Goal: Register for event/course

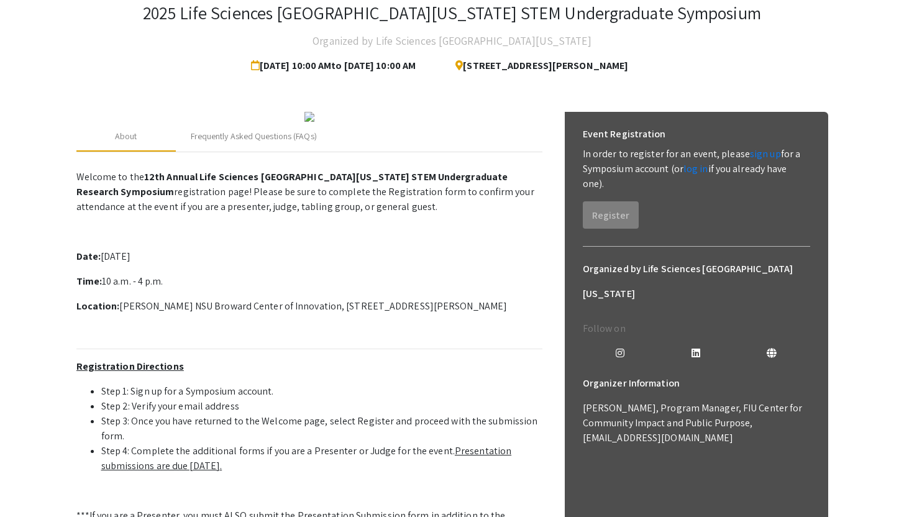
scroll to position [7, 0]
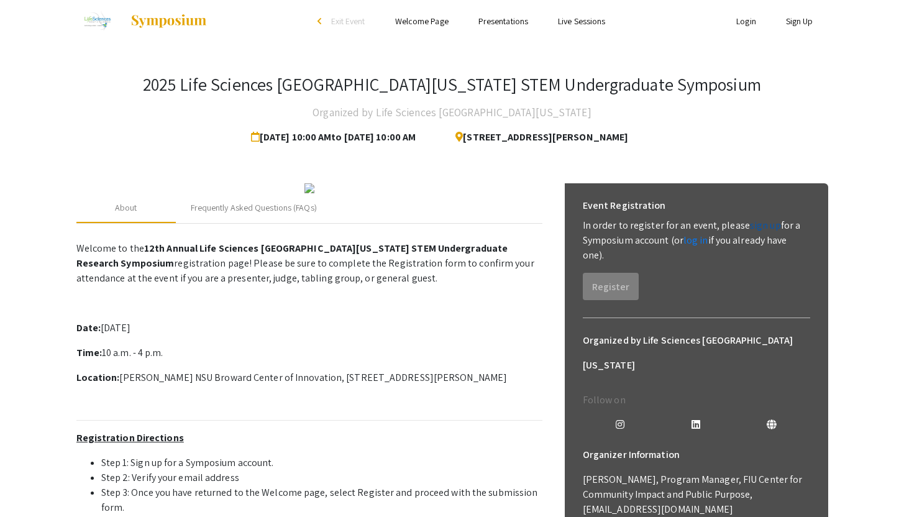
click at [759, 224] on link "sign up" at bounding box center [765, 225] width 31 height 13
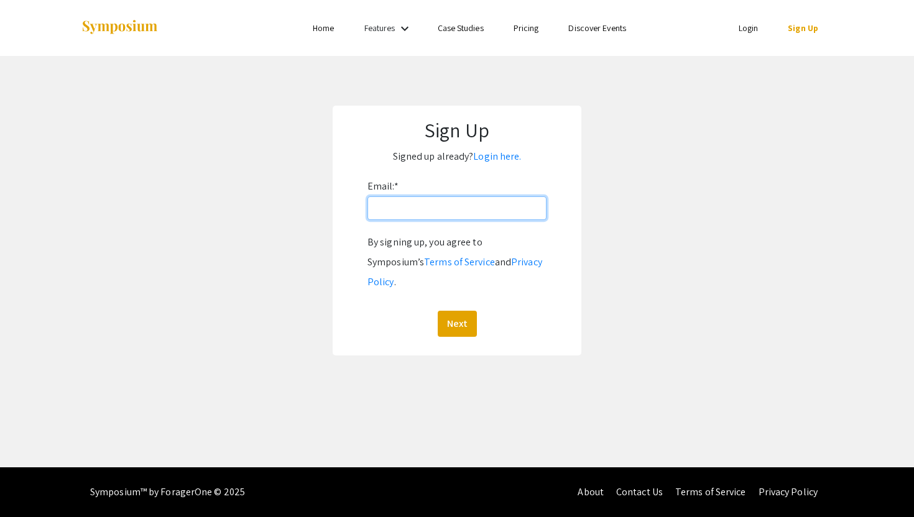
click at [494, 212] on input "Email: *" at bounding box center [456, 208] width 179 height 24
drag, startPoint x: 484, startPoint y: 199, endPoint x: 422, endPoint y: 211, distance: 63.3
click at [422, 211] on input "[EMAIL_ADDRESS][DOMAIN_NAME]" at bounding box center [456, 208] width 179 height 24
drag, startPoint x: 398, startPoint y: 210, endPoint x: 482, endPoint y: 211, distance: 84.5
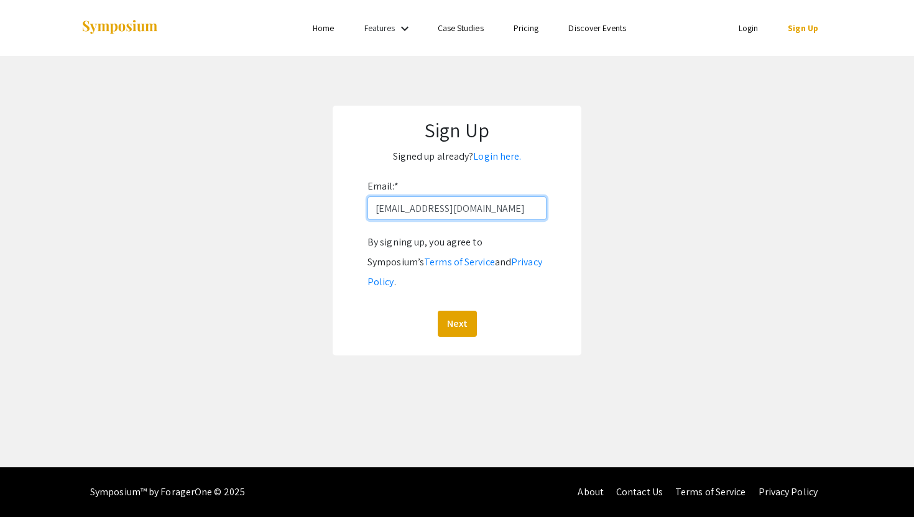
click at [482, 211] on input "[EMAIL_ADDRESS][DOMAIN_NAME]" at bounding box center [456, 208] width 179 height 24
type input "[EMAIL_ADDRESS][DOMAIN_NAME]"
click at [460, 311] on button "Next" at bounding box center [457, 324] width 39 height 26
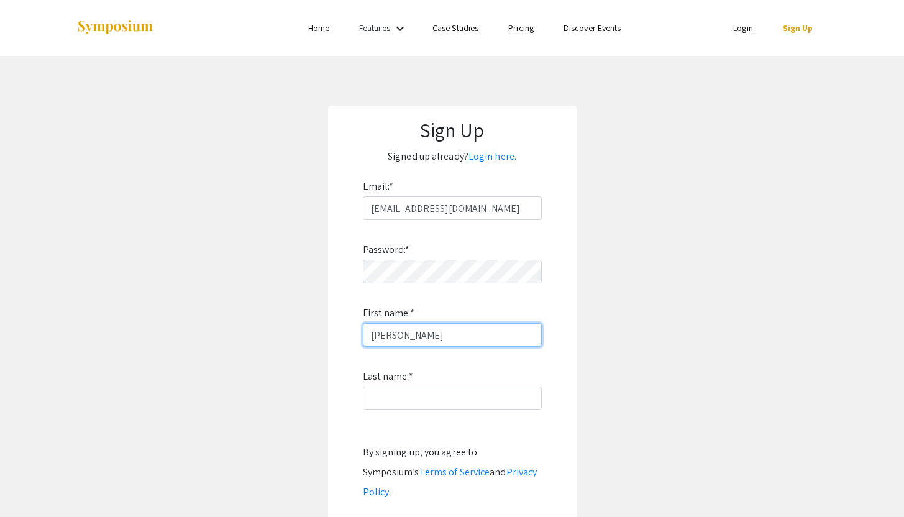
type input "[PERSON_NAME]"
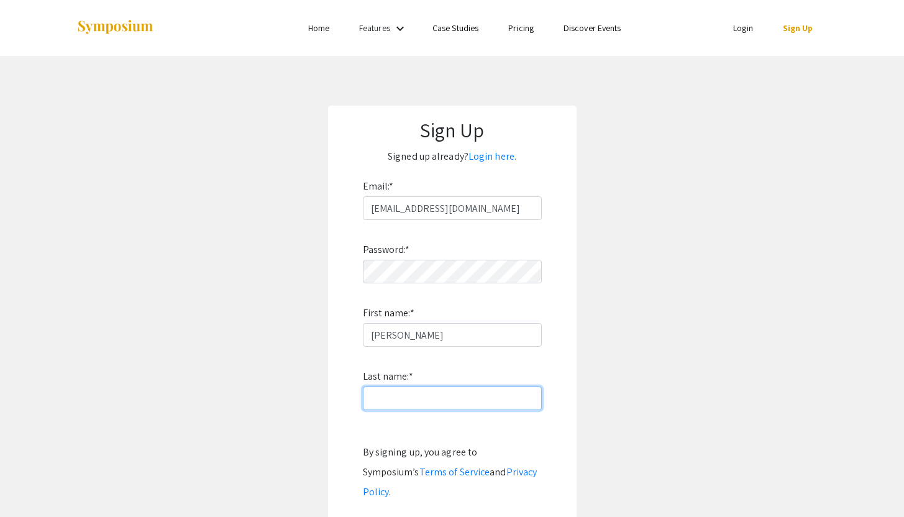
click at [383, 398] on input "Last name: *" at bounding box center [452, 399] width 179 height 24
type input "[PERSON_NAME]"
click at [315, 416] on app-signup "Sign Up Signed up already? Login here. Email: * [EMAIL_ADDRESS][DOMAIN_NAME] Pa…" at bounding box center [452, 336] width 904 height 460
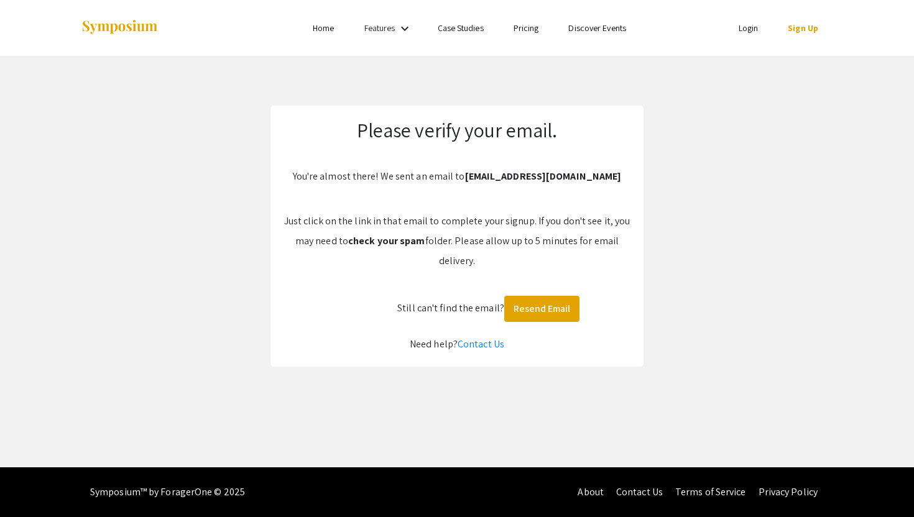
click at [744, 26] on link "Login" at bounding box center [748, 27] width 20 height 11
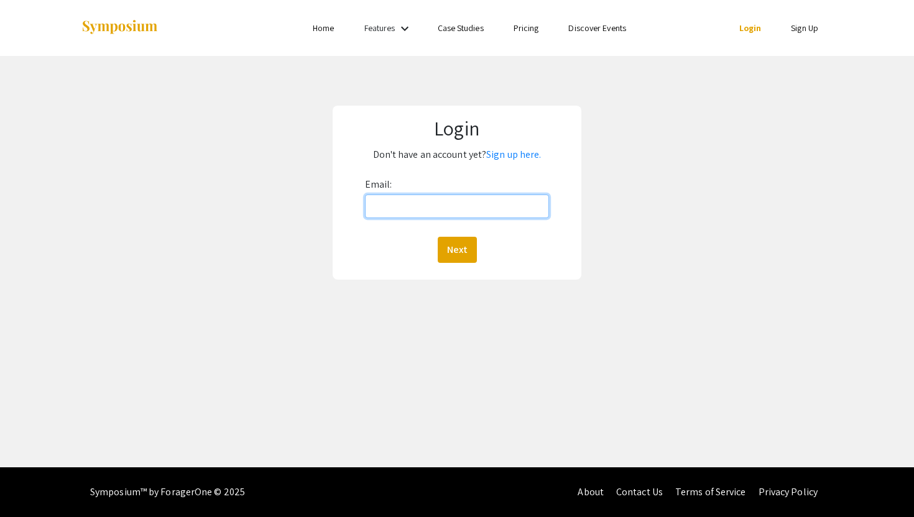
click at [496, 209] on input "Email:" at bounding box center [457, 207] width 185 height 24
click at [483, 203] on input "Email:" at bounding box center [457, 207] width 185 height 24
type input "[EMAIL_ADDRESS][DOMAIN_NAME]"
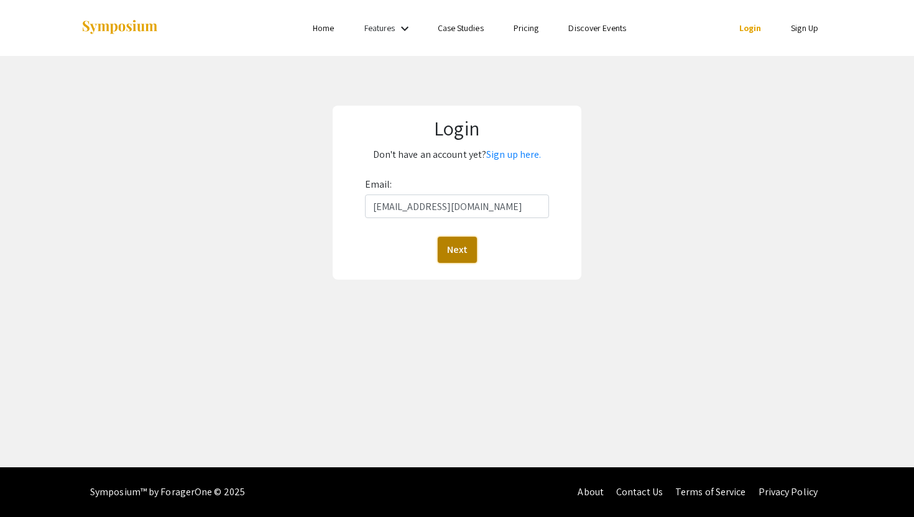
click at [458, 252] on button "Next" at bounding box center [457, 250] width 39 height 26
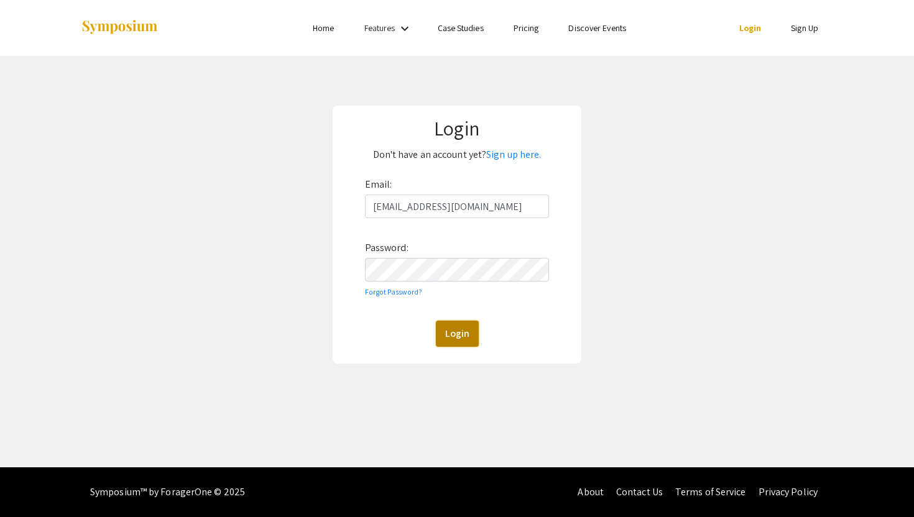
click at [457, 336] on button "Login" at bounding box center [457, 334] width 43 height 26
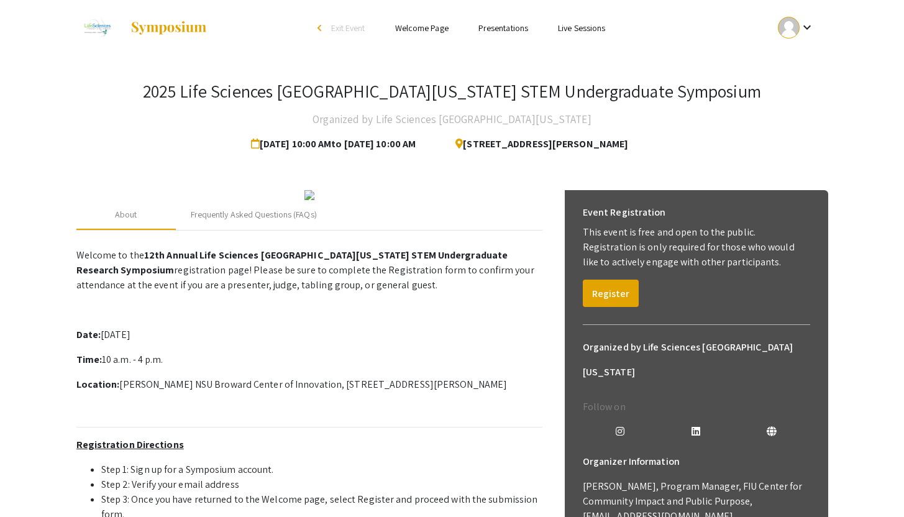
click at [142, 24] on img at bounding box center [169, 28] width 78 height 15
click at [123, 25] on link at bounding box center [142, 27] width 132 height 31
click at [145, 25] on img at bounding box center [169, 28] width 78 height 15
click at [104, 25] on img at bounding box center [97, 27] width 42 height 31
click at [498, 27] on link "Presentations" at bounding box center [504, 27] width 50 height 11
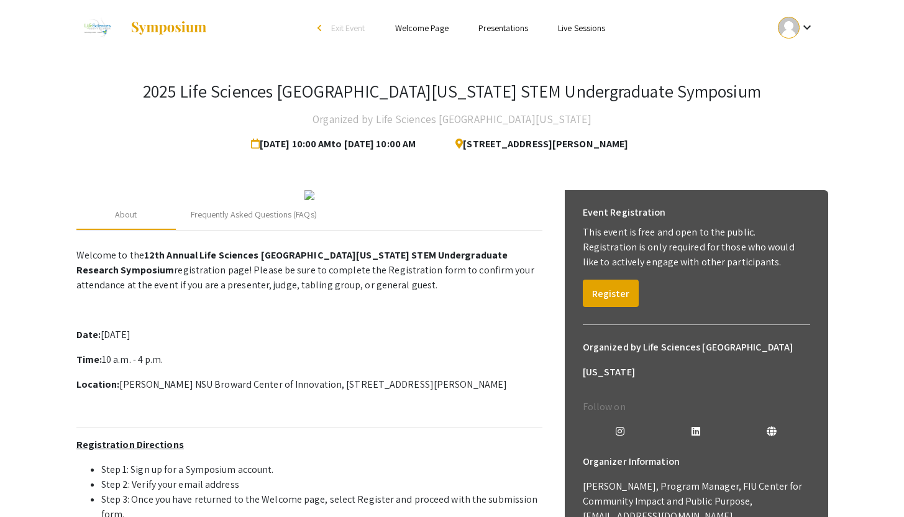
click at [338, 32] on span "Exit Event" at bounding box center [348, 27] width 34 height 11
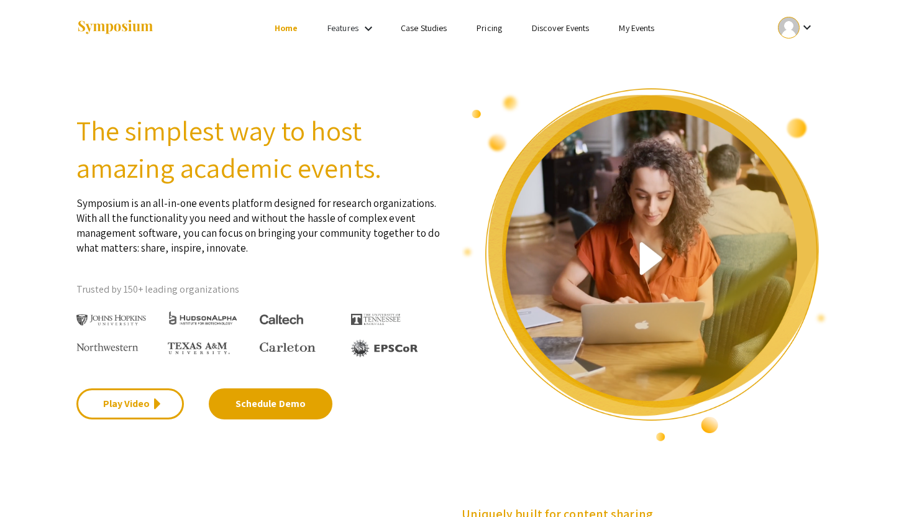
click at [560, 28] on link "Discover Events" at bounding box center [561, 27] width 58 height 11
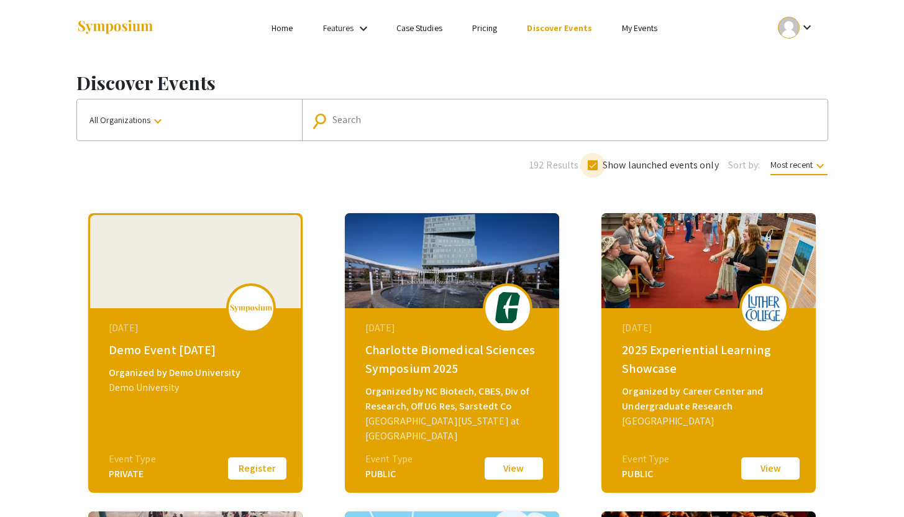
click at [592, 172] on label "Show launched events only" at bounding box center [653, 165] width 131 height 15
click at [592, 171] on input "Show launched events only" at bounding box center [592, 170] width 1 height 1
checkbox input "false"
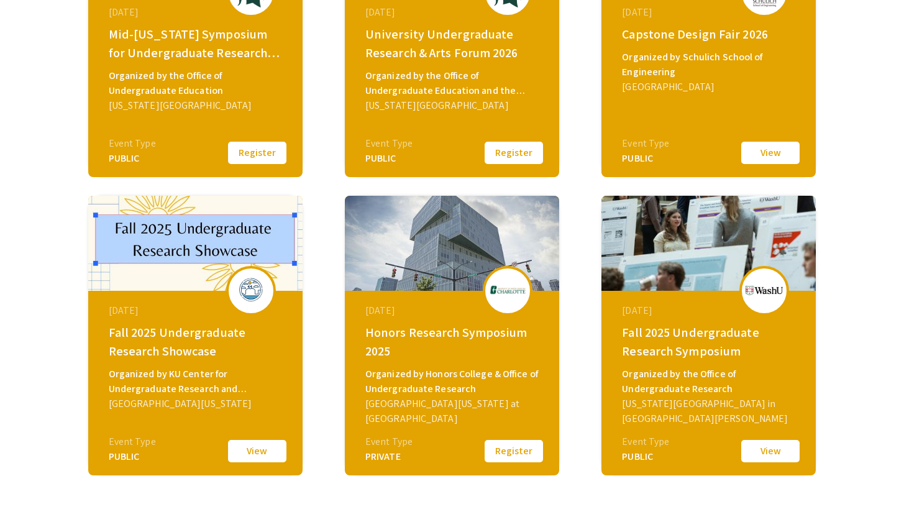
scroll to position [444, 0]
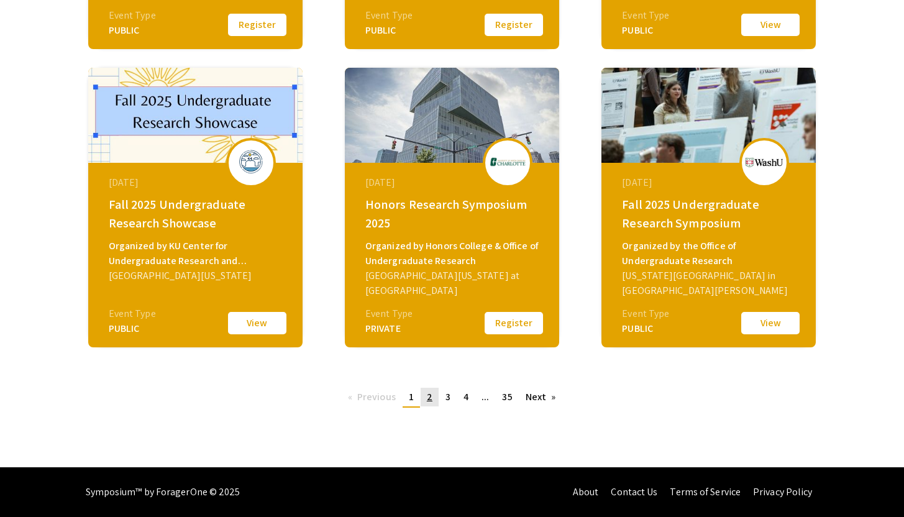
click at [428, 398] on span "2" at bounding box center [430, 396] width 6 height 13
